Goal: Task Accomplishment & Management: Complete application form

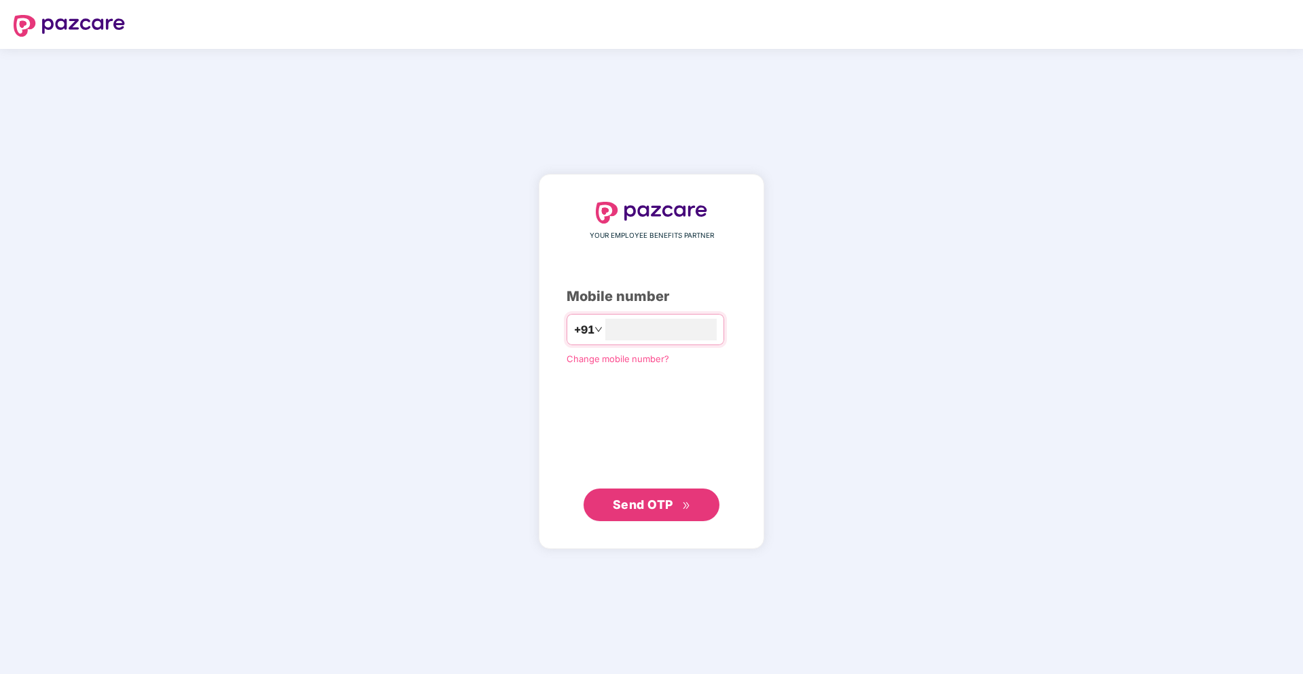
type input "**********"
click at [624, 512] on span "Send OTP" at bounding box center [652, 504] width 78 height 19
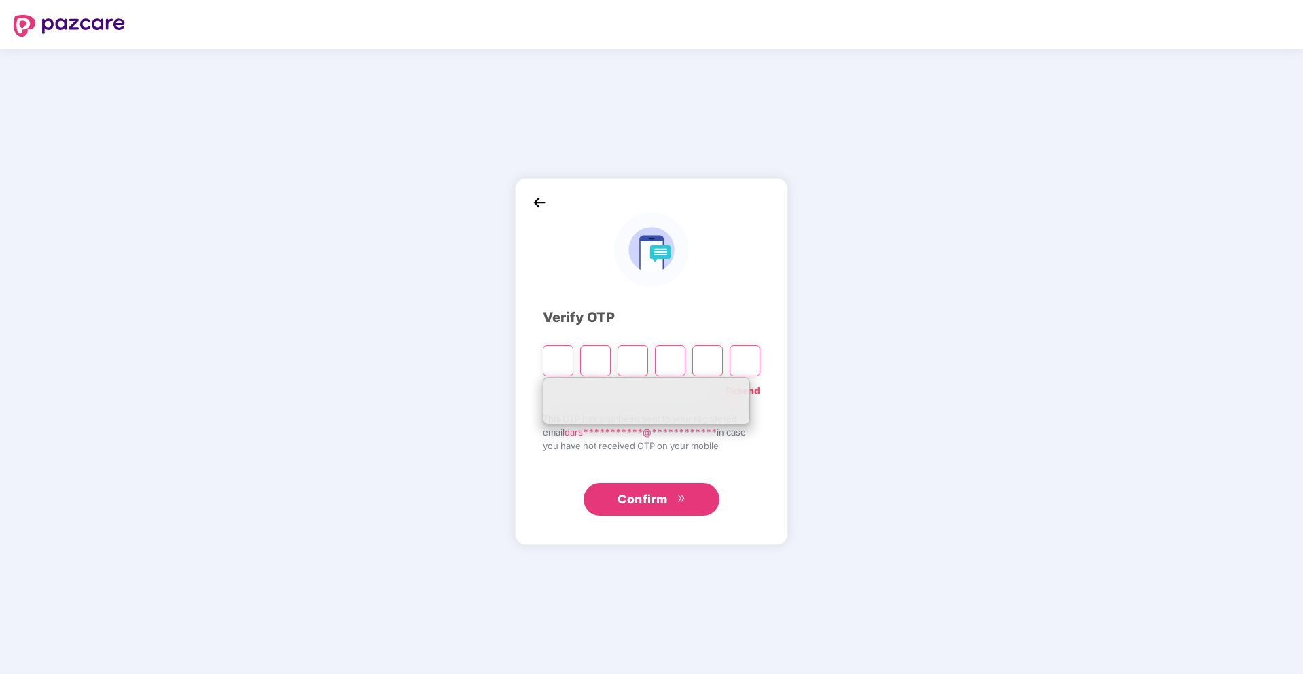
click at [846, 380] on div "**********" at bounding box center [651, 361] width 1303 height 625
click at [562, 364] on input "Please enter verification code. Digit 1" at bounding box center [558, 360] width 31 height 31
type input "*"
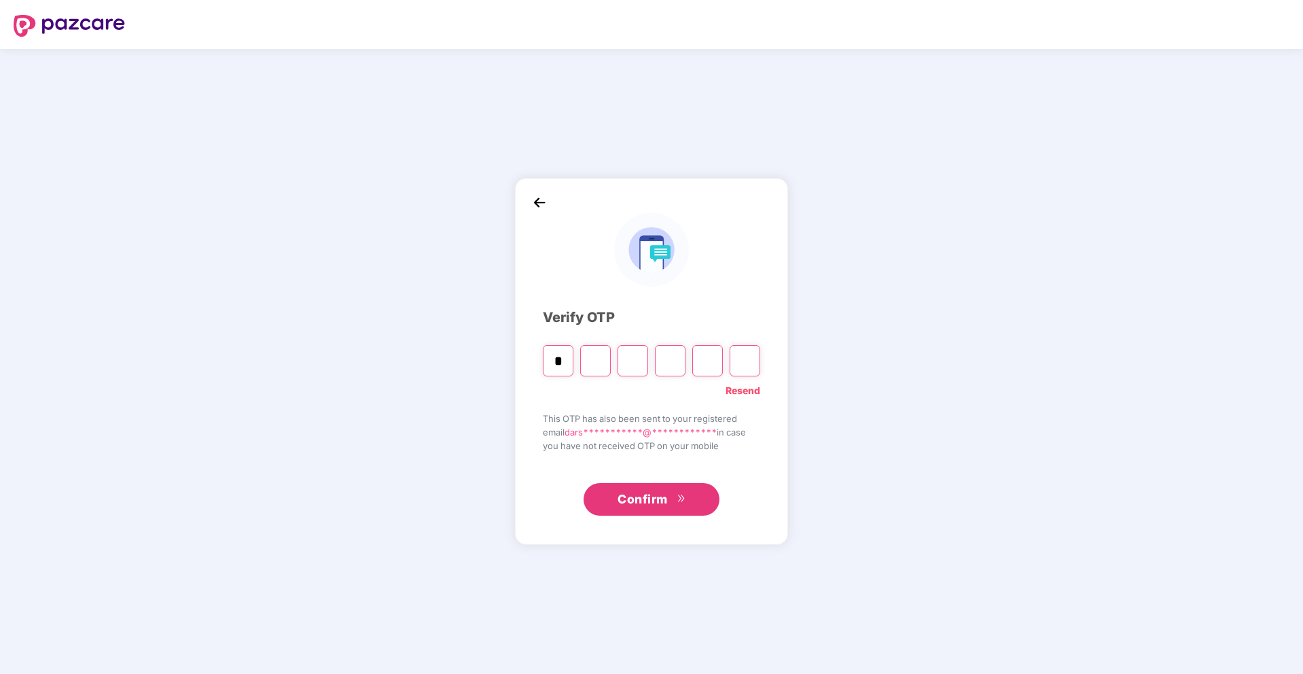
type input "*"
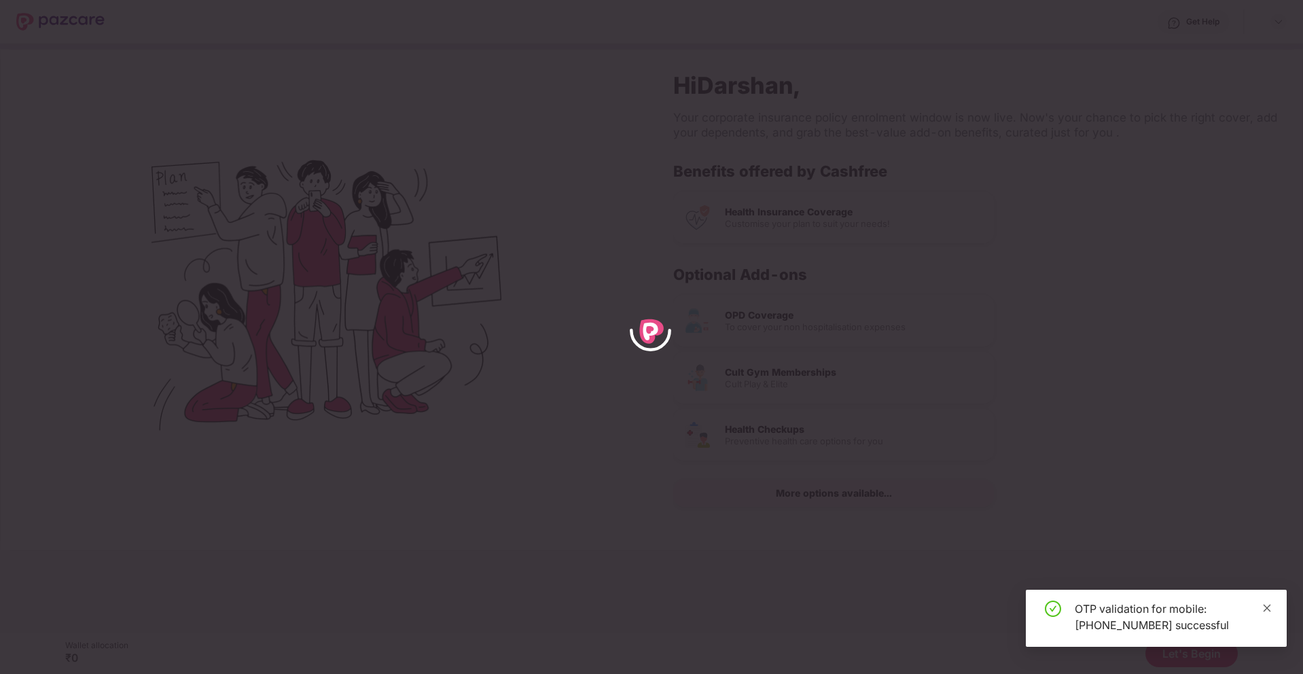
click at [1266, 602] on span at bounding box center [1267, 608] width 10 height 12
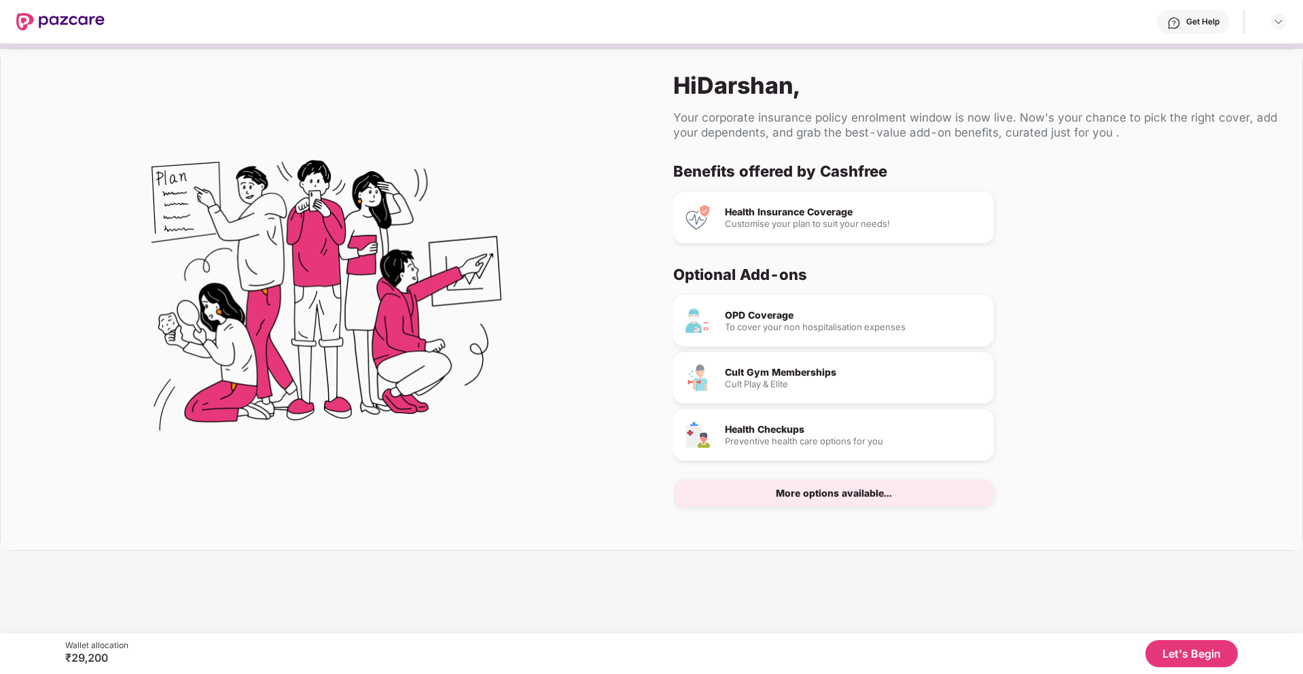
click at [856, 295] on div "OPD Coverage To cover your non hospitalisation expenses" at bounding box center [833, 321] width 321 height 52
click at [856, 319] on div "OPD Coverage" at bounding box center [854, 315] width 258 height 10
click at [826, 336] on div "OPD Coverage To cover your non hospitalisation expenses" at bounding box center [833, 321] width 321 height 52
click at [828, 501] on div "More options available..." at bounding box center [833, 493] width 321 height 27
click at [1211, 653] on button "Let's Begin" at bounding box center [1191, 653] width 92 height 27
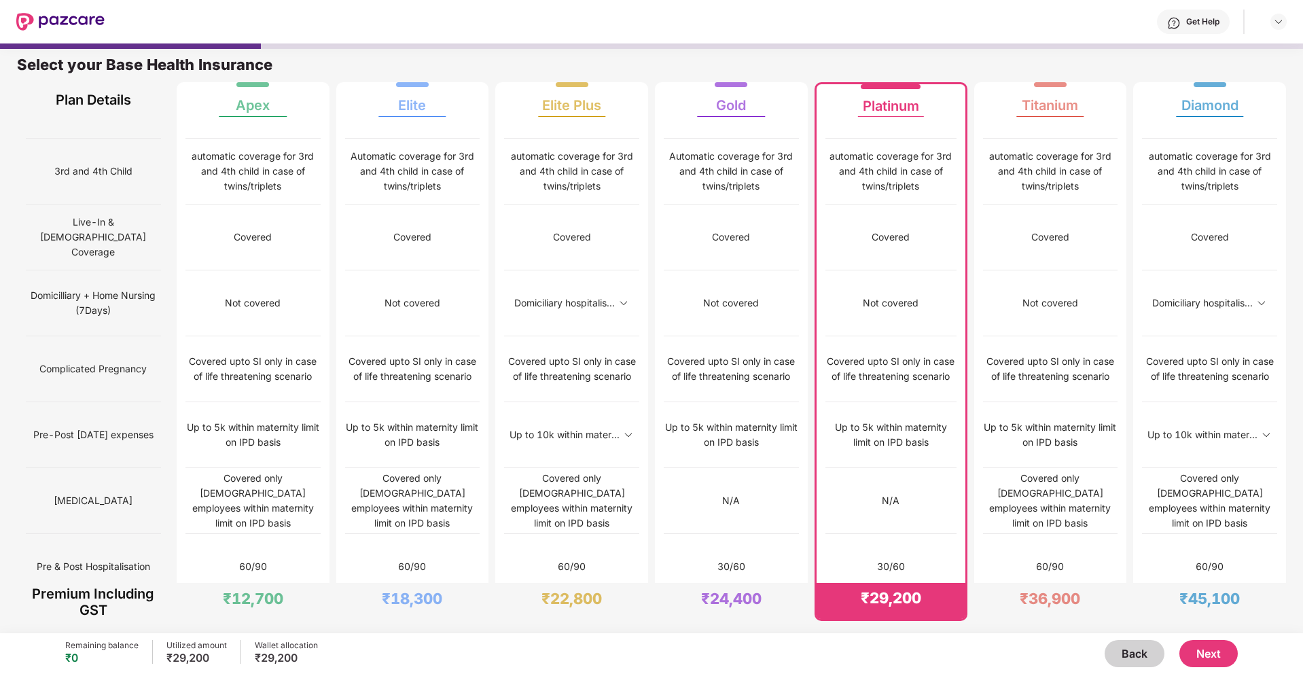
scroll to position [808, 0]
